Goal: Task Accomplishment & Management: Use online tool/utility

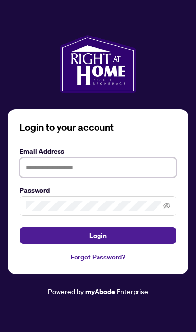
click at [39, 177] on input "text" at bounding box center [97, 167] width 157 height 19
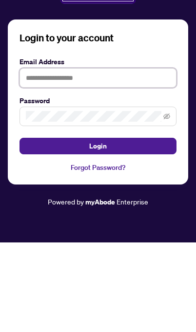
type input "**********"
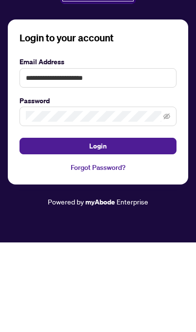
click at [98, 227] on button "Login" at bounding box center [97, 235] width 157 height 17
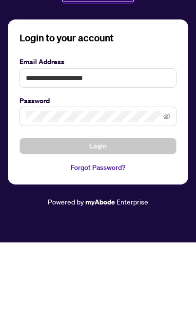
scroll to position [55, 0]
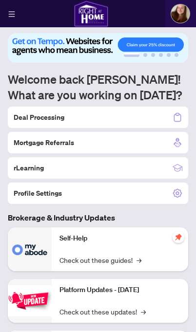
click at [29, 122] on h2 "Deal Processing" at bounding box center [39, 117] width 51 height 10
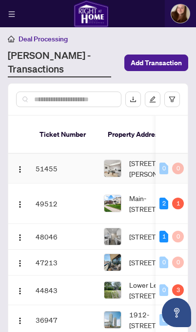
click at [19, 165] on img "button" at bounding box center [20, 169] width 8 height 8
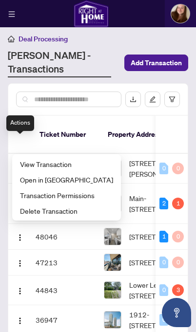
click at [3, 201] on main "Deal Processing [PERSON_NAME] - Transactions Add Transaction Ticket Number Prop…" at bounding box center [98, 166] width 196 height 332
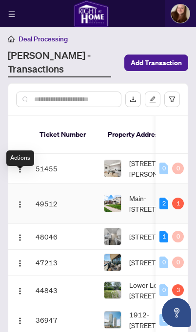
click at [19, 200] on img "button" at bounding box center [20, 204] width 8 height 8
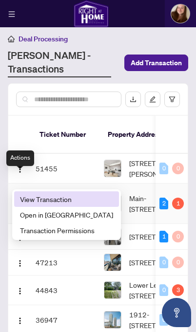
click at [31, 202] on span "View Transaction" at bounding box center [66, 199] width 93 height 11
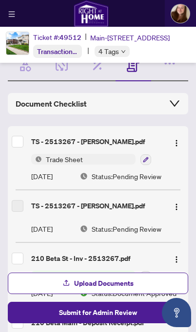
scroll to position [40, 0]
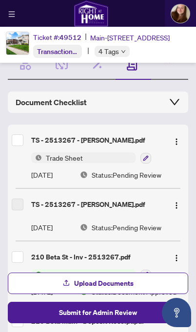
click at [80, 142] on div "TS - 2513267 - [PERSON_NAME].pdf" at bounding box center [95, 140] width 129 height 11
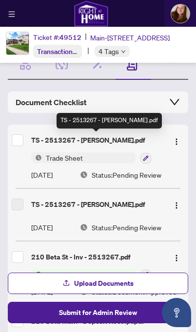
click at [172, 143] on button "button" at bounding box center [176, 140] width 16 height 16
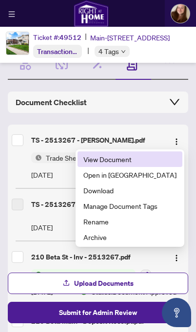
click at [115, 154] on span "View Document" at bounding box center [129, 159] width 93 height 11
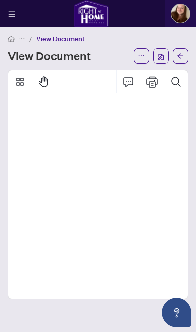
scroll to position [114, 128]
